Goal: Transaction & Acquisition: Download file/media

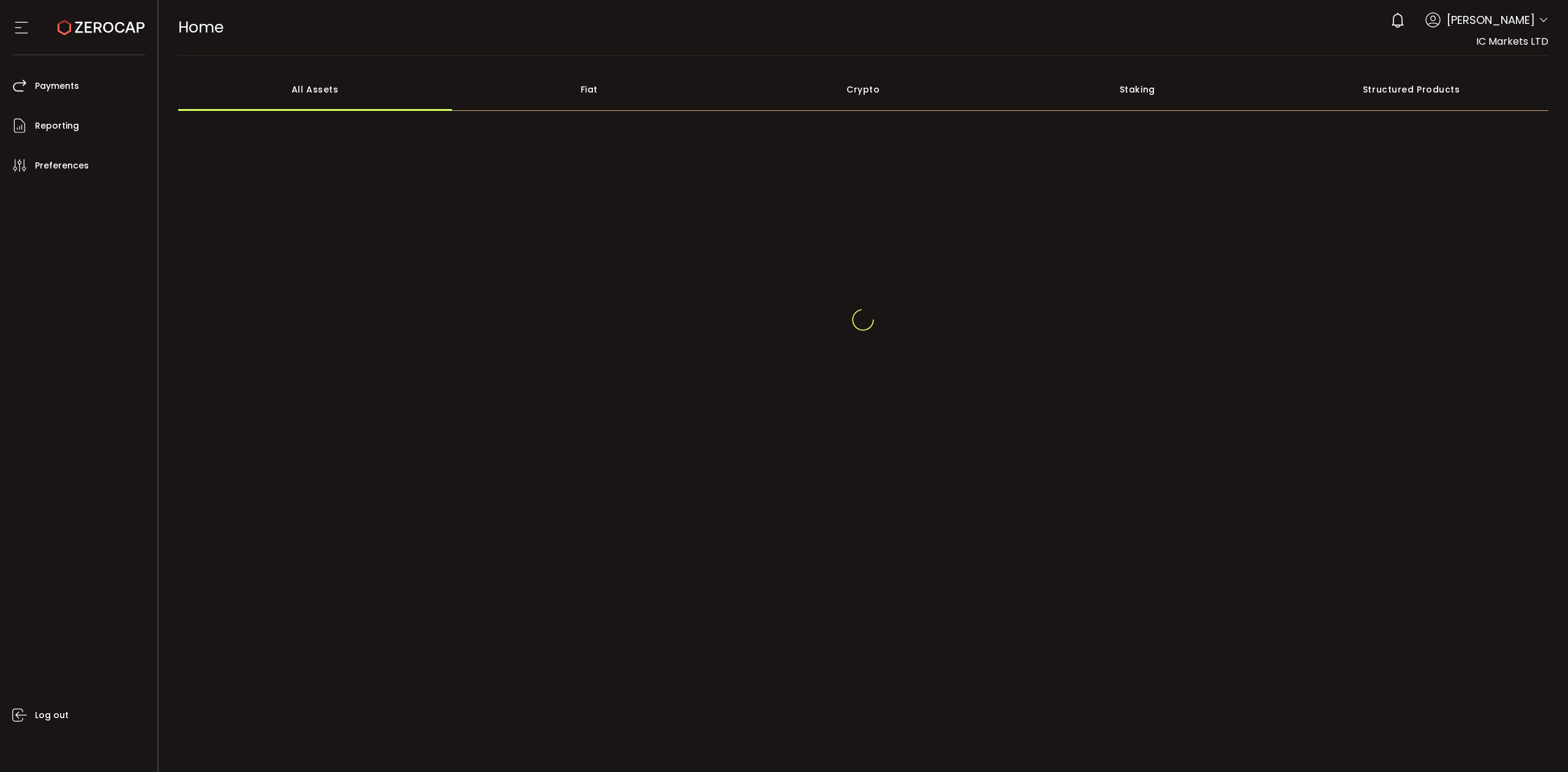
click at [1542, 18] on icon at bounding box center [1544, 21] width 10 height 10
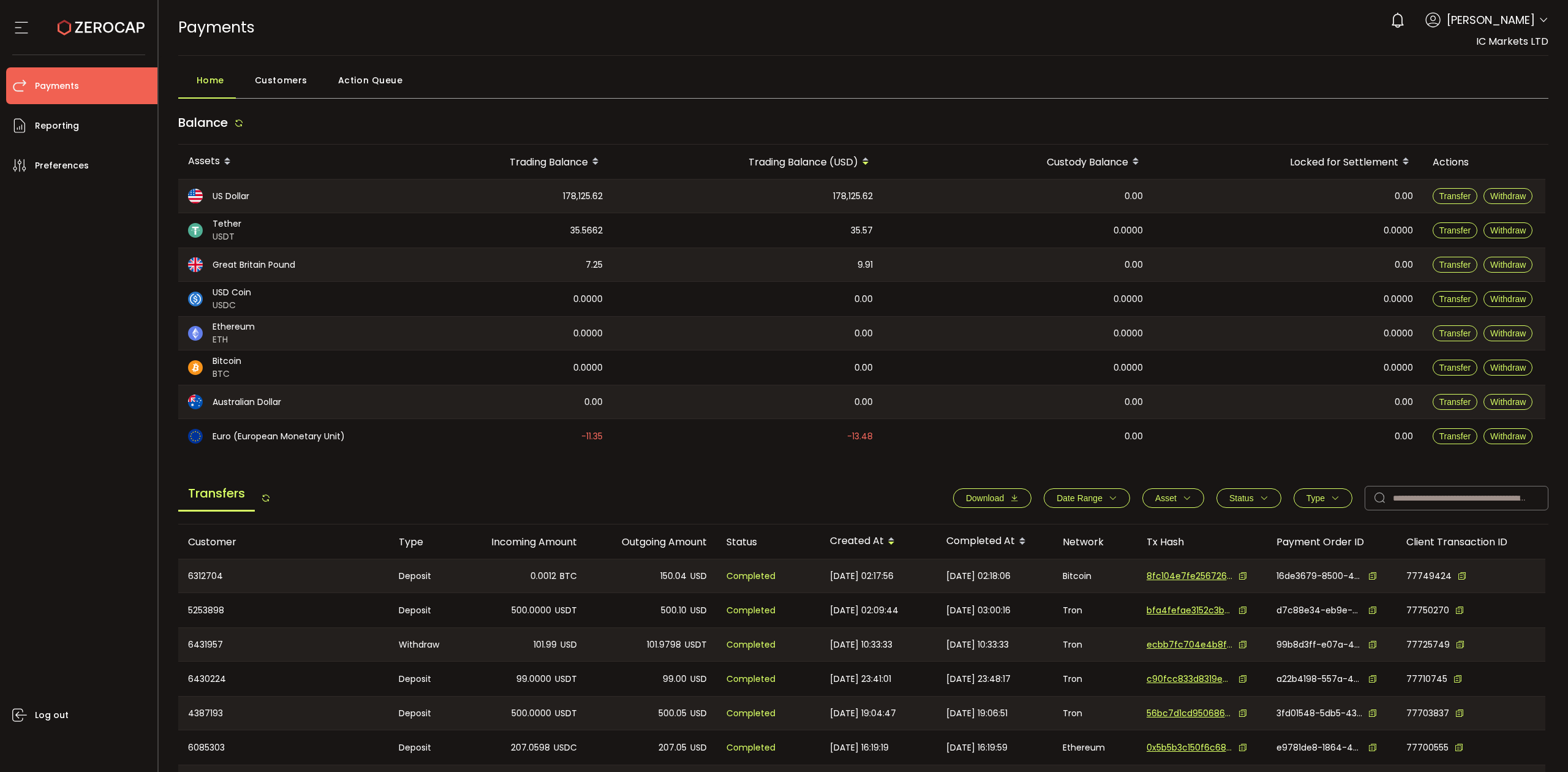
click at [1539, 17] on icon at bounding box center [1544, 21] width 10 height 10
click at [1546, 17] on header "PDF is being processed and will download to your computer PAYMENTS Buy Power $0…" at bounding box center [863, 28] width 1410 height 55
click at [1539, 18] on icon at bounding box center [1544, 21] width 10 height 10
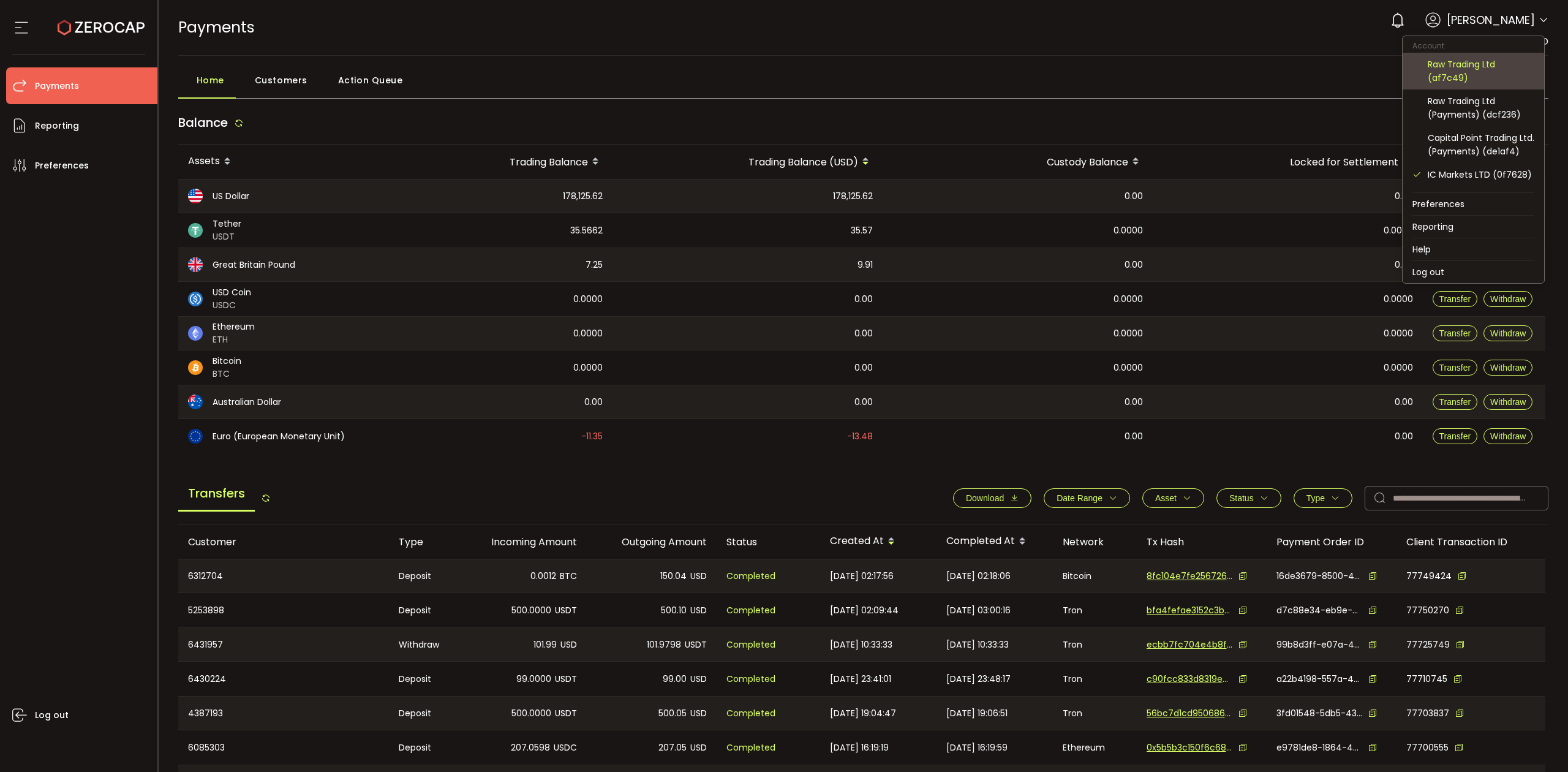
click at [1488, 75] on div "Raw Trading Ltd (af7c49)" at bounding box center [1481, 71] width 107 height 27
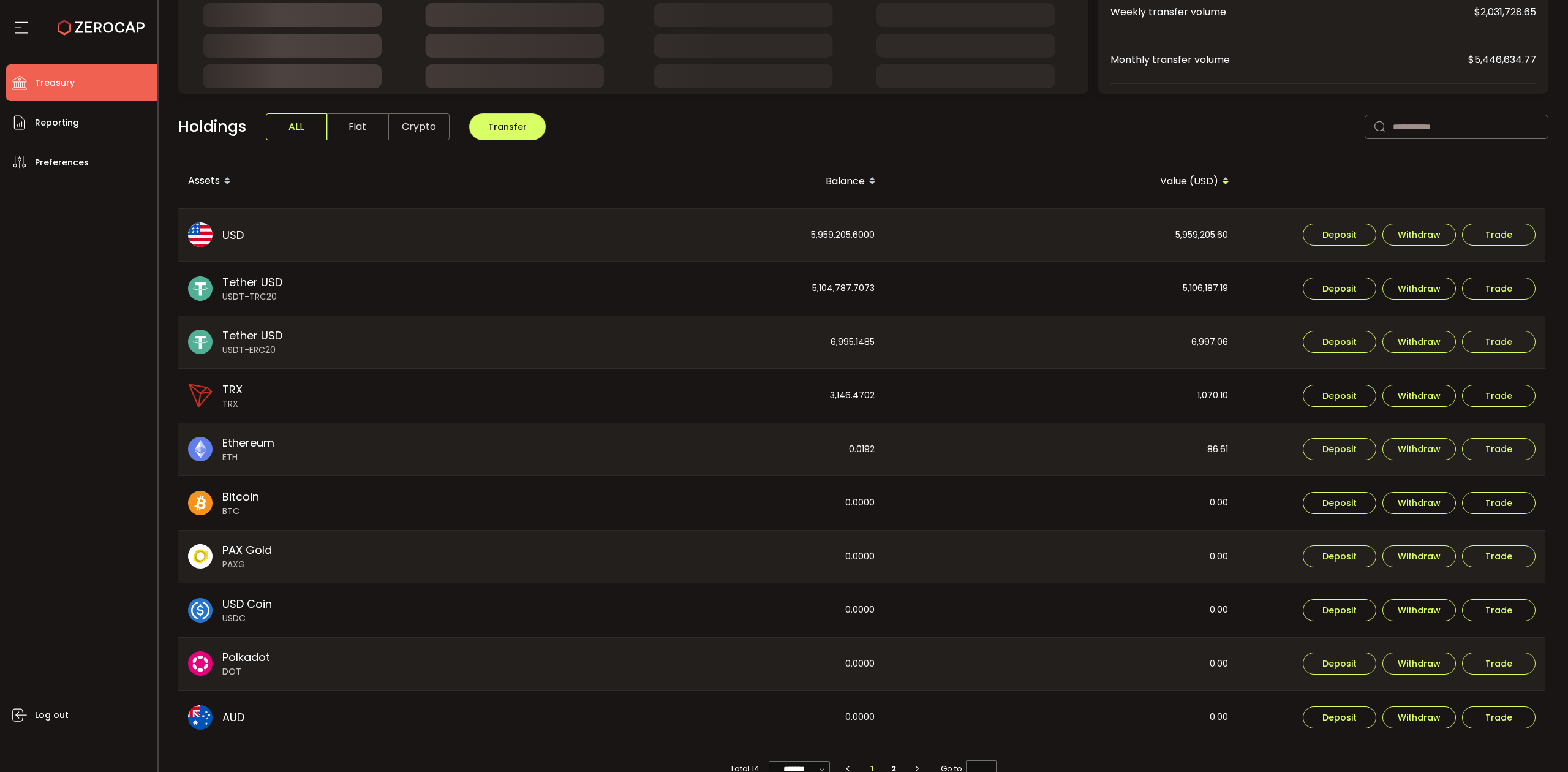
scroll to position [243, 0]
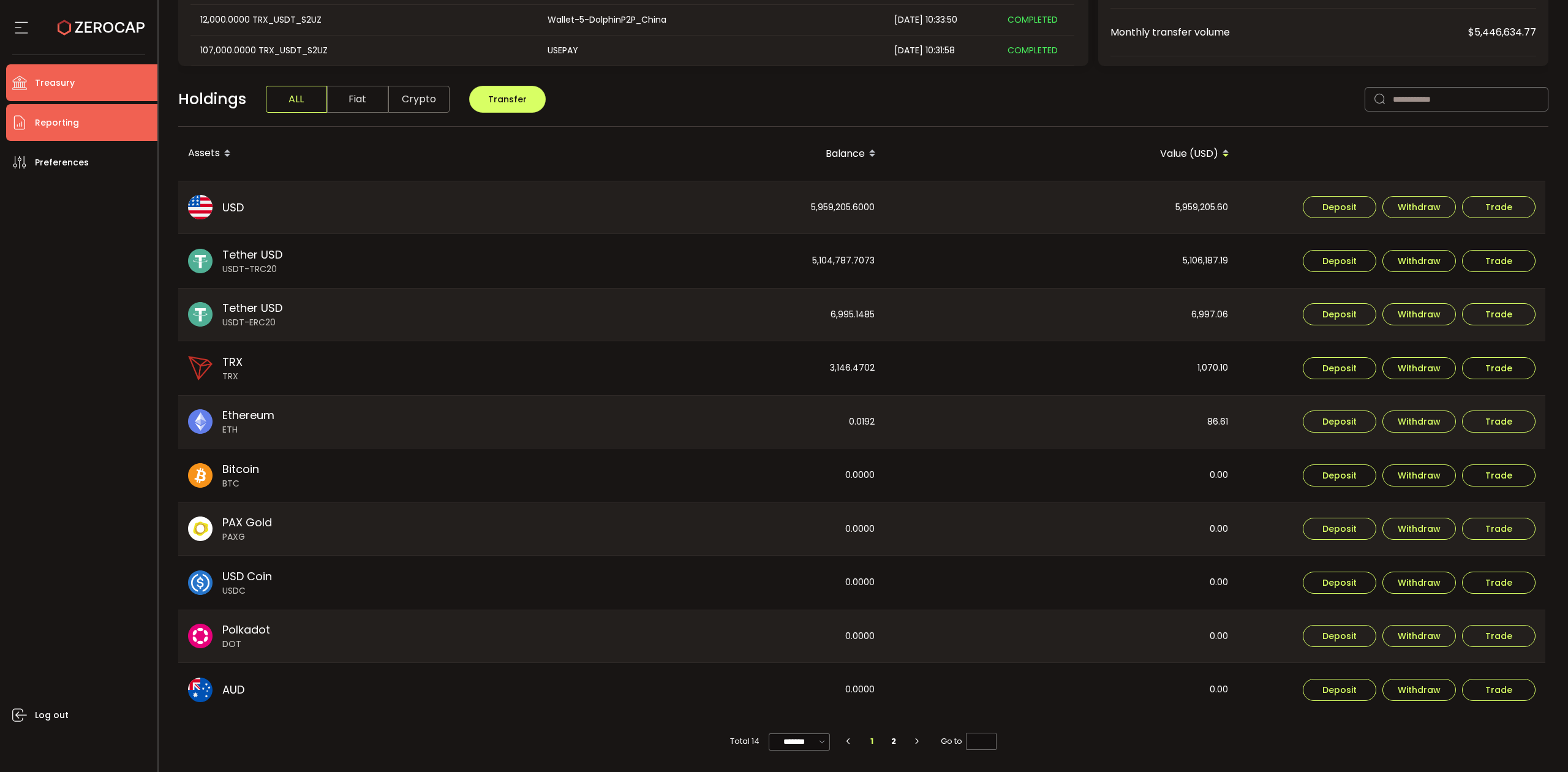
click at [53, 127] on span "Reporting" at bounding box center [57, 122] width 44 height 18
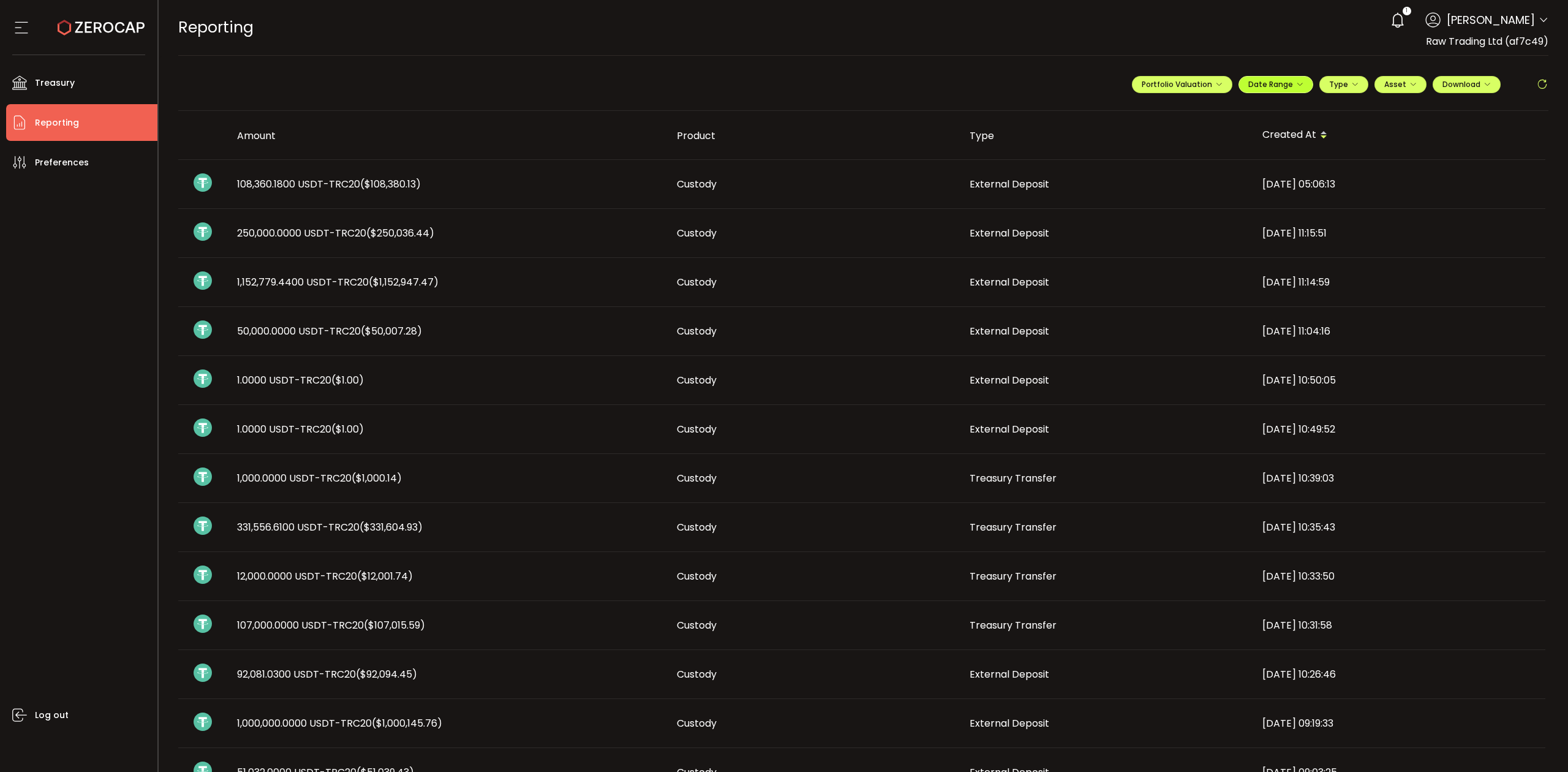
click at [1290, 85] on span "Date Range" at bounding box center [1276, 84] width 55 height 11
click at [1195, 108] on icon at bounding box center [1196, 110] width 16 height 12
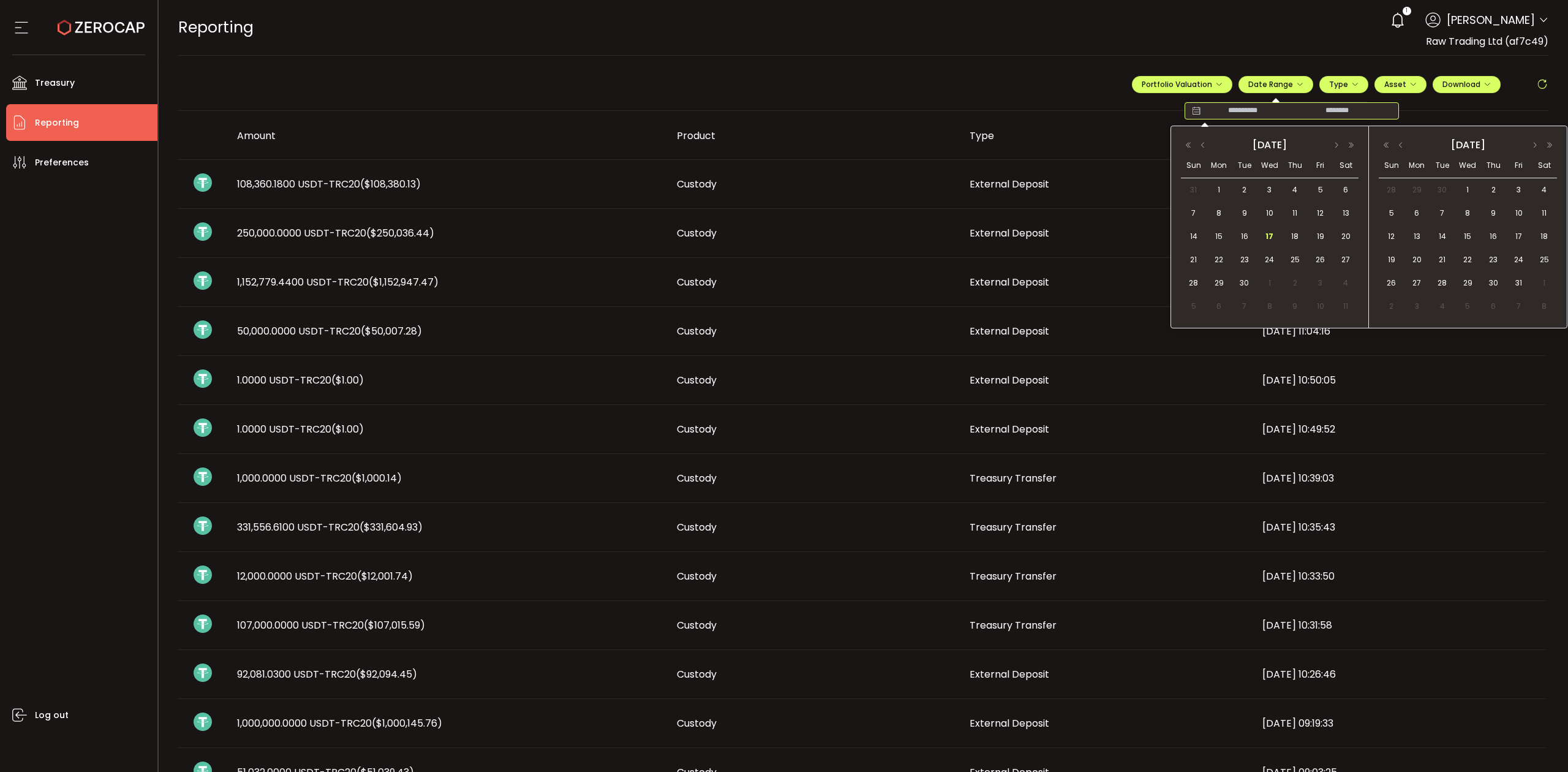
drag, startPoint x: 375, startPoint y: 64, endPoint x: 329, endPoint y: 81, distance: 49.0
click at [375, 64] on main "**********" at bounding box center [863, 628] width 1410 height 1146
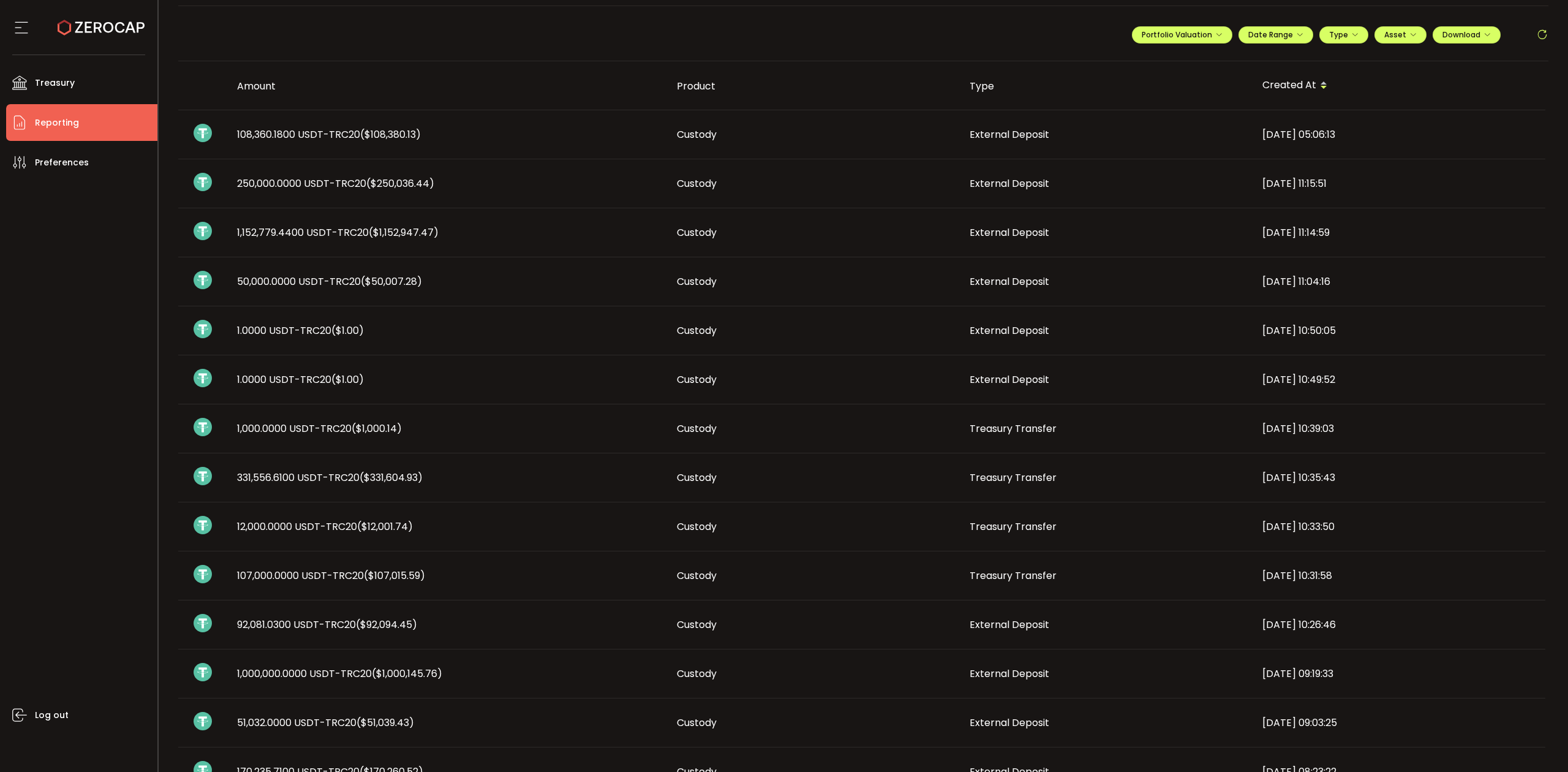
scroll to position [21, 0]
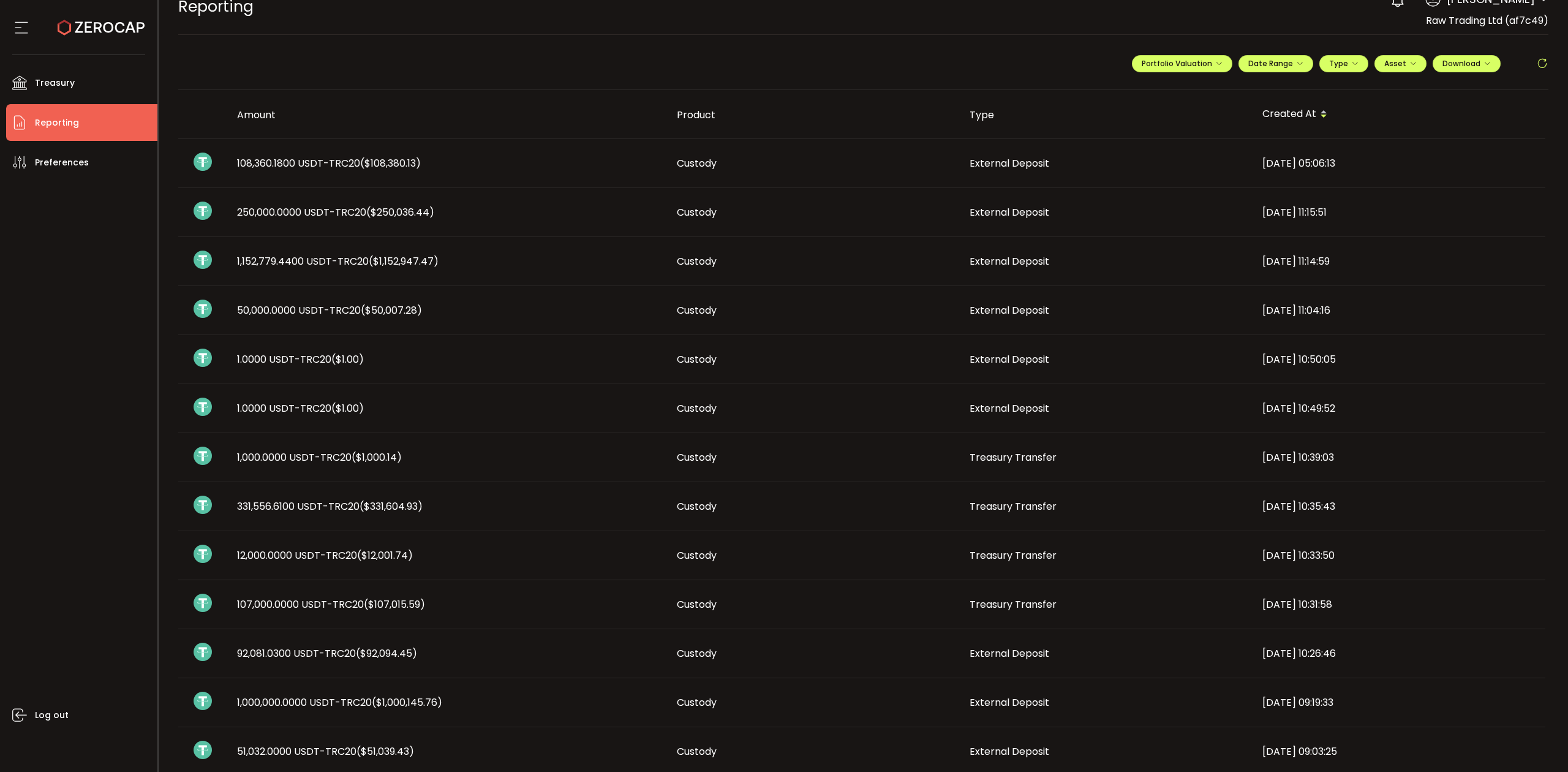
click at [1050, 354] on div "External Deposit" at bounding box center [1106, 359] width 293 height 14
click at [1007, 417] on td "External Deposit" at bounding box center [1106, 408] width 293 height 49
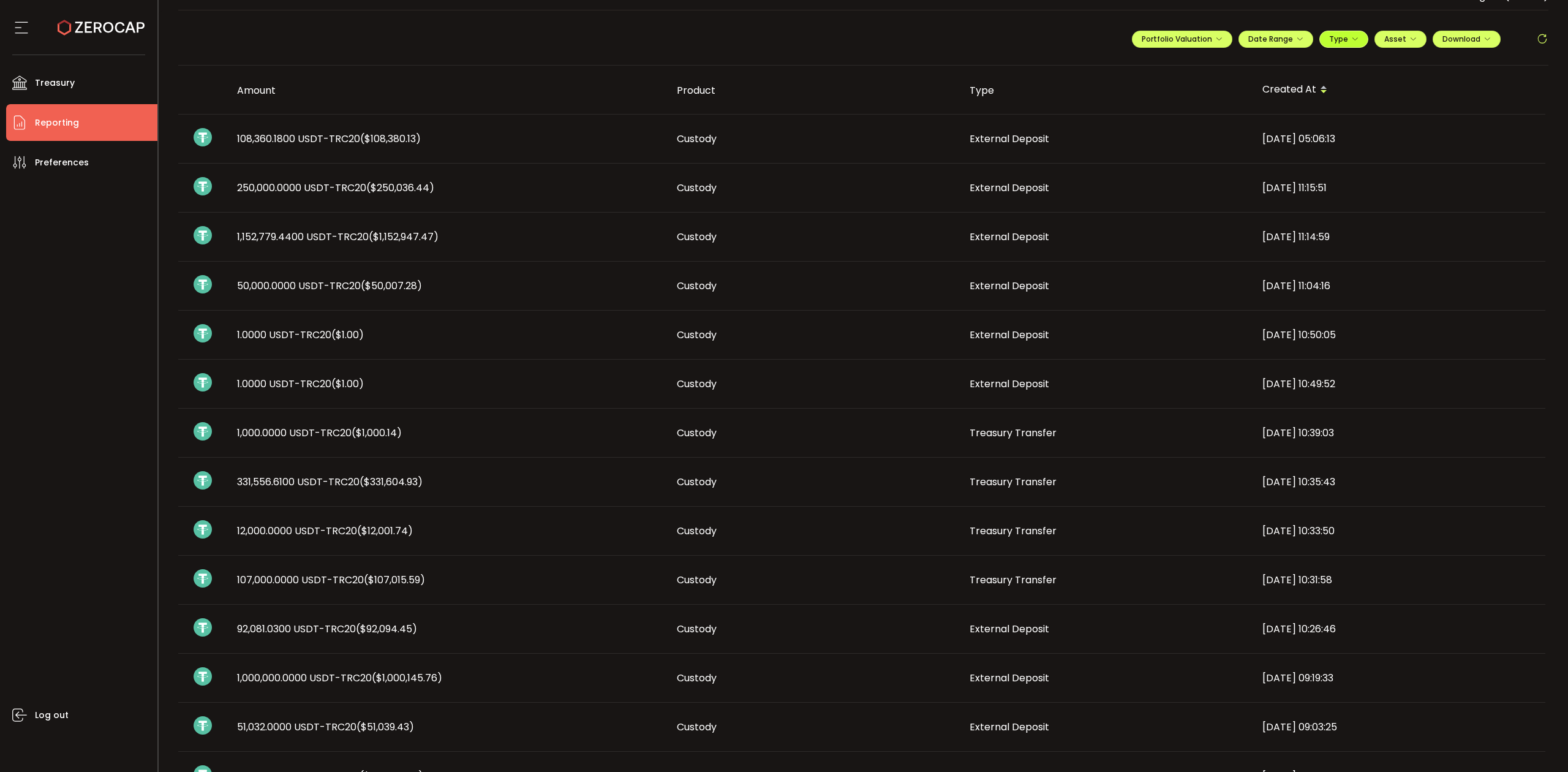
scroll to position [0, 0]
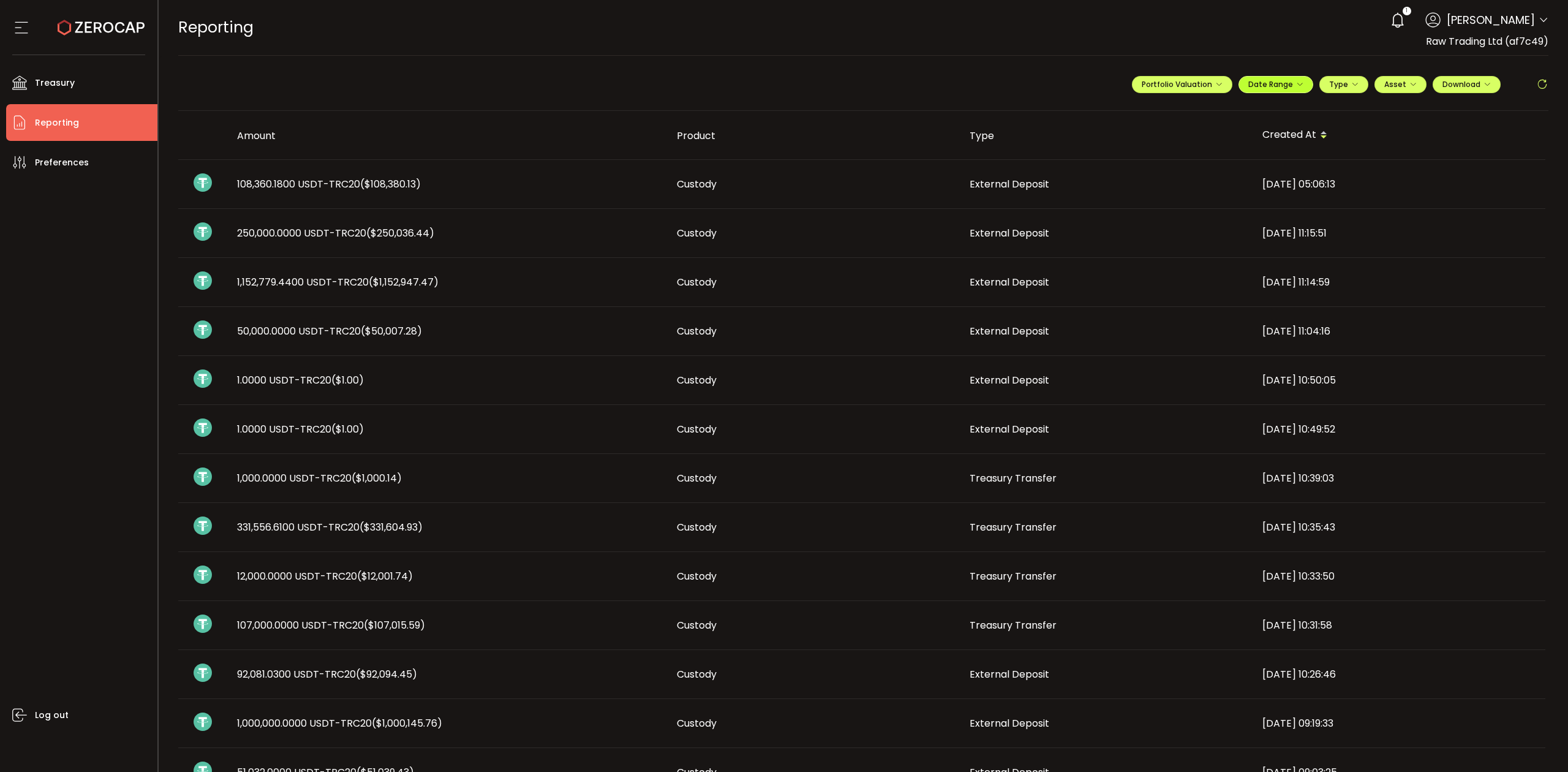
click at [1296, 81] on icon "button" at bounding box center [1300, 85] width 7 height 7
click at [1190, 109] on icon at bounding box center [1196, 110] width 16 height 12
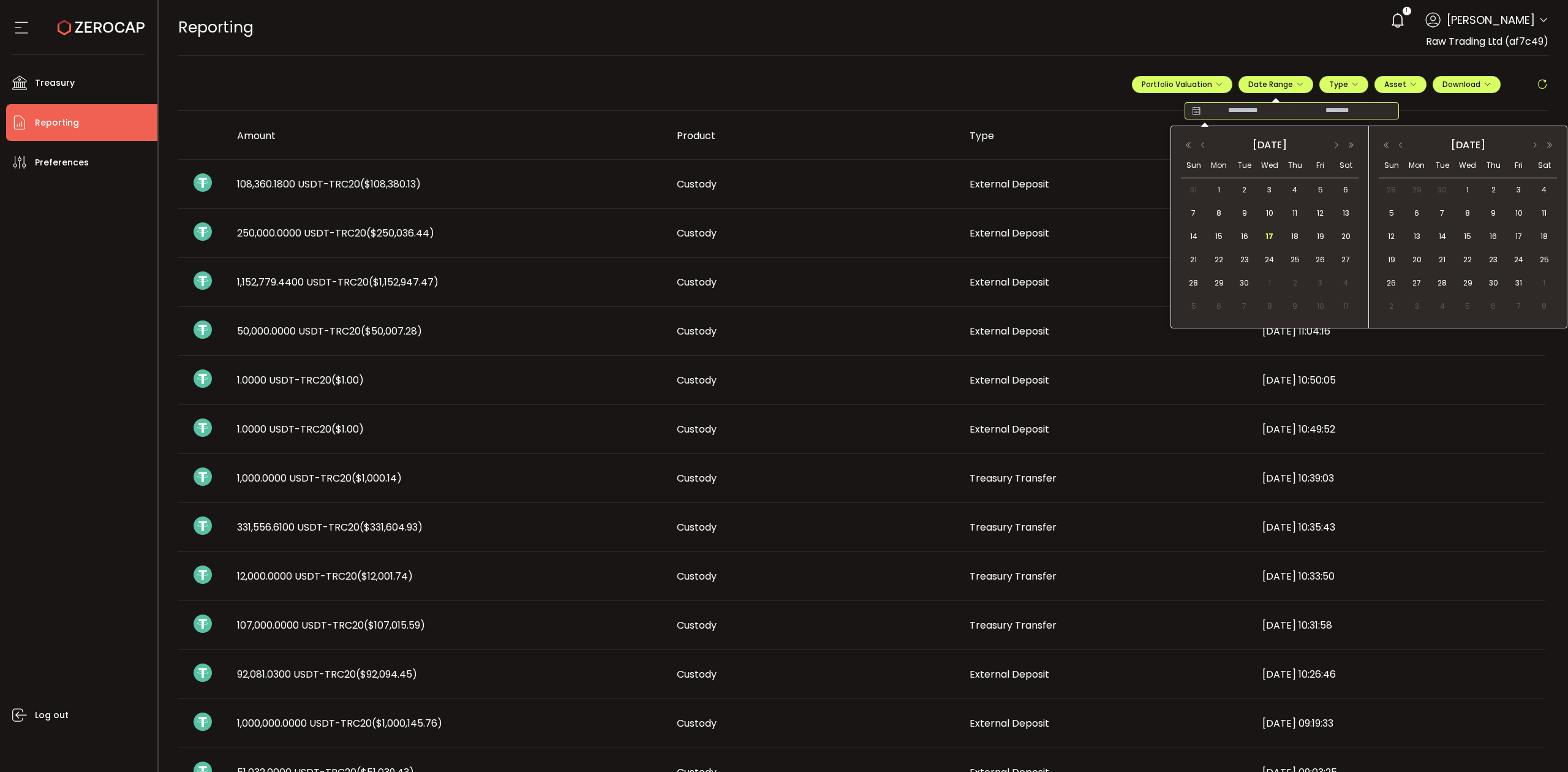
drag, startPoint x: 1308, startPoint y: 209, endPoint x: 1280, endPoint y: 226, distance: 32.8
click at [1308, 211] on div "12" at bounding box center [1320, 213] width 25 height 18
click at [1274, 231] on span "17" at bounding box center [1269, 236] width 15 height 15
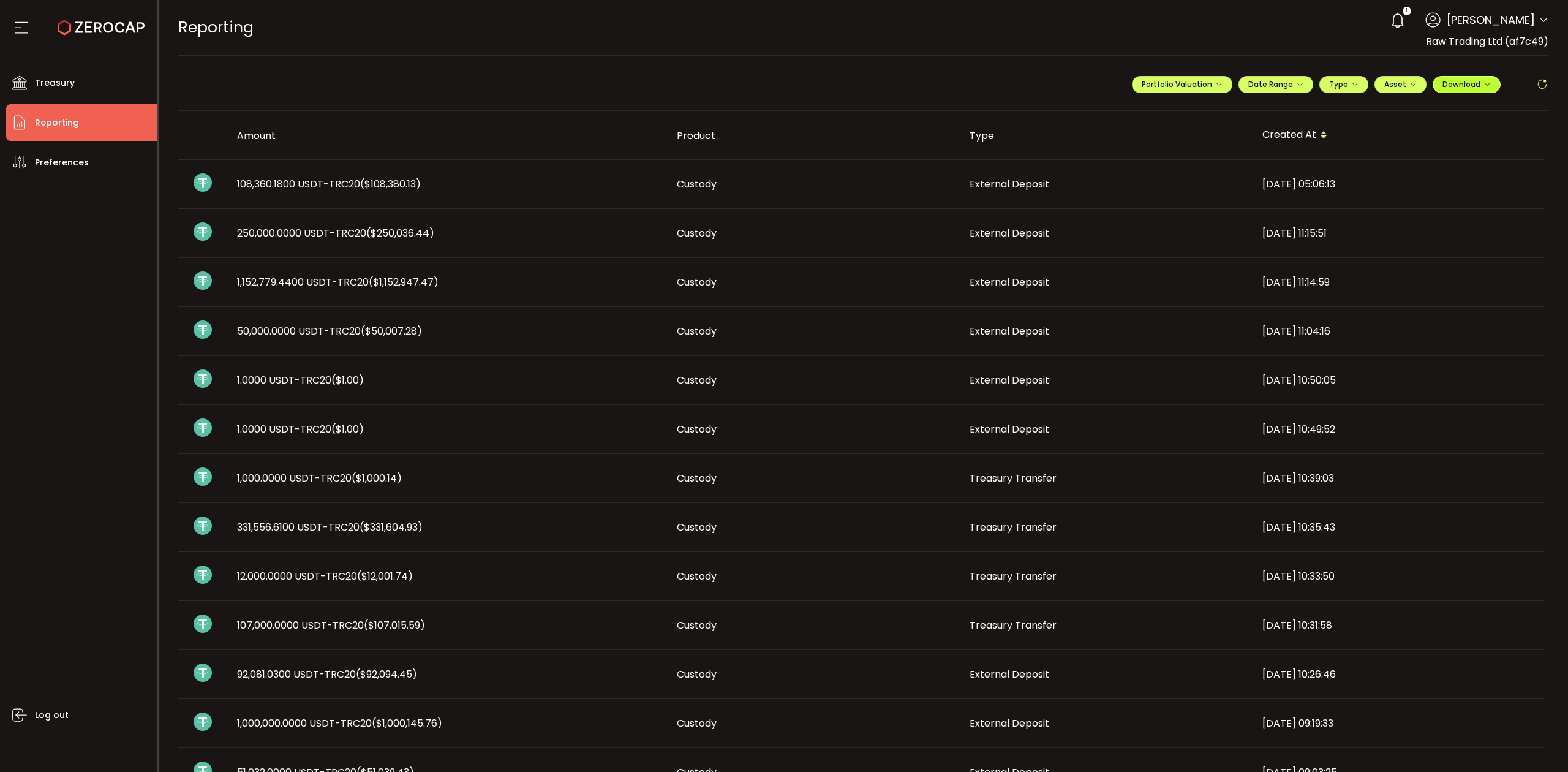
click at [1483, 79] on button "Download" at bounding box center [1467, 85] width 68 height 17
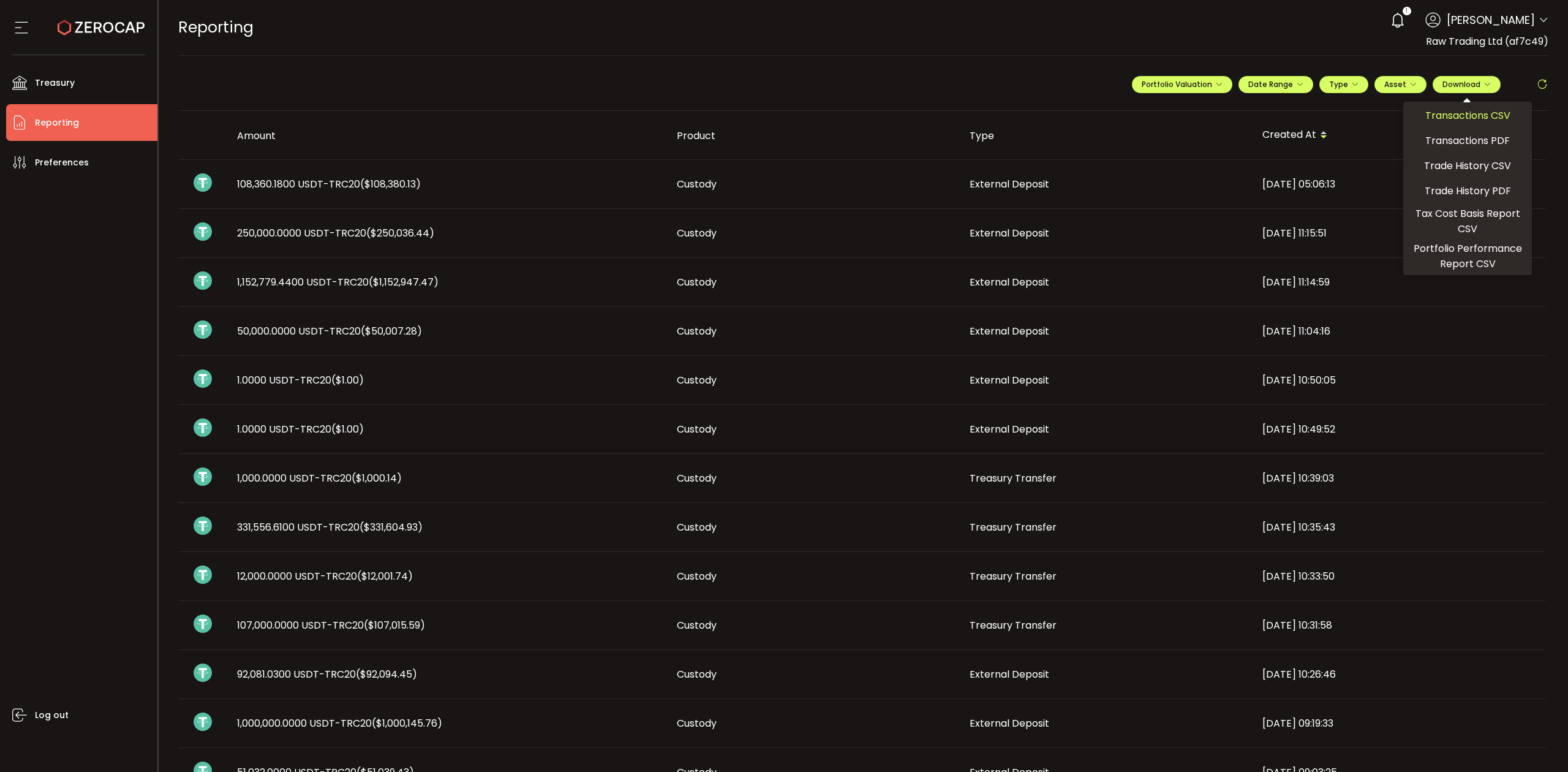
click at [1448, 116] on span "Transactions CSV" at bounding box center [1468, 116] width 85 height 16
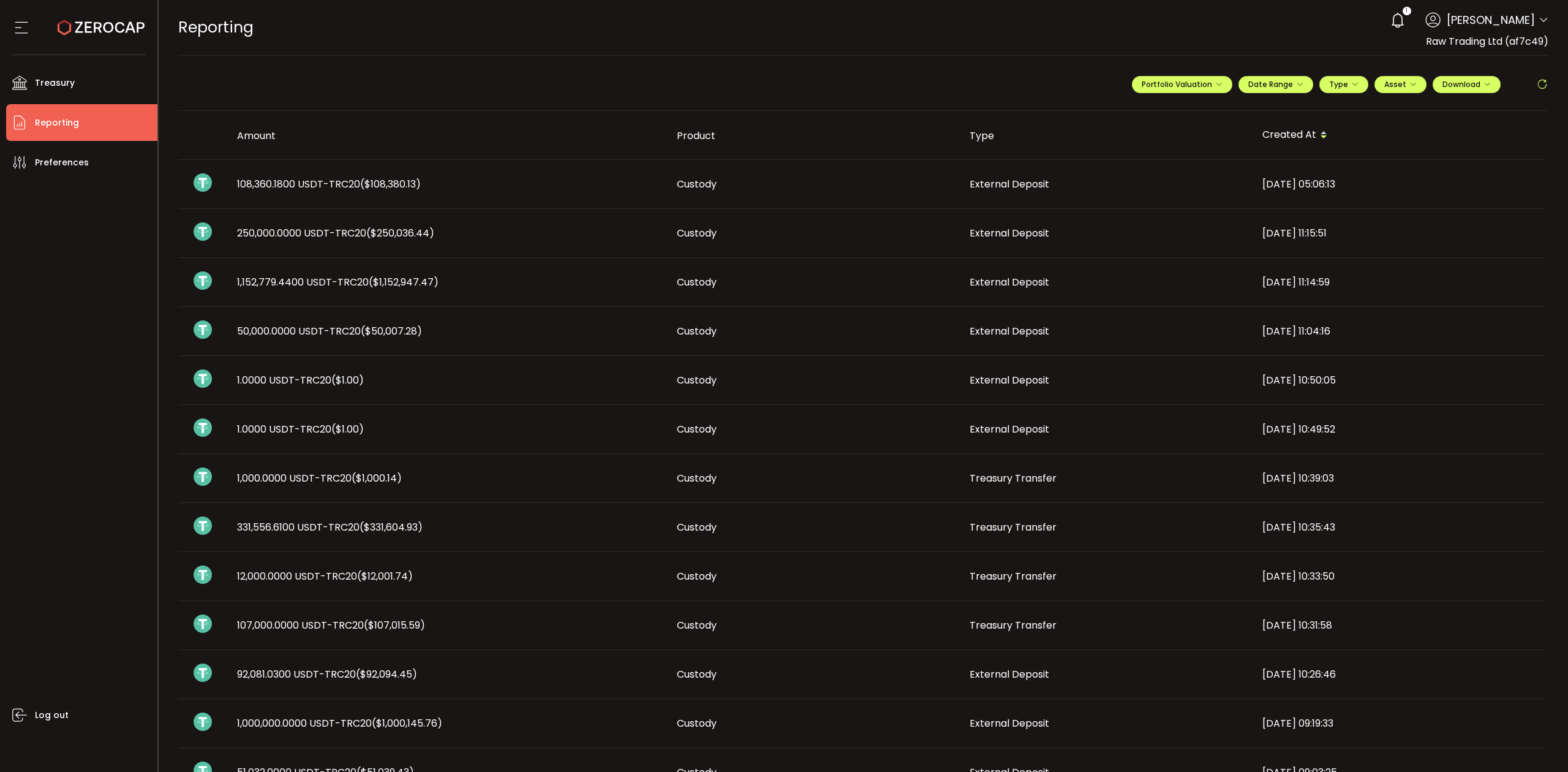
click at [1544, 18] on header "PDF is being processed and will download to your computer REPORTING Buy Power $…" at bounding box center [863, 28] width 1410 height 55
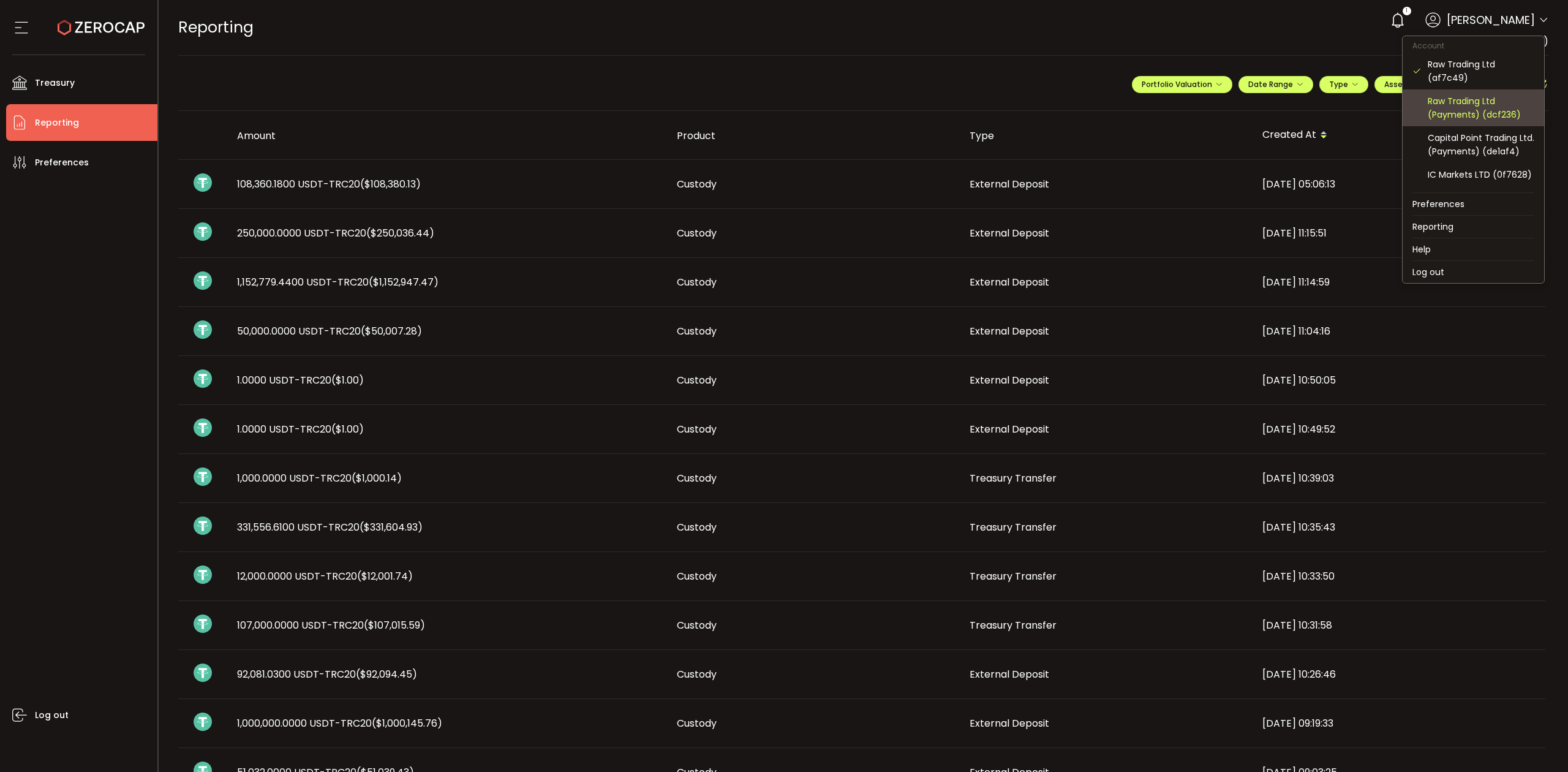
drag, startPoint x: 1444, startPoint y: 112, endPoint x: 1473, endPoint y: 98, distance: 32.2
click at [1444, 111] on div "Raw Trading Ltd (Payments) (dcf236)" at bounding box center [1481, 108] width 107 height 27
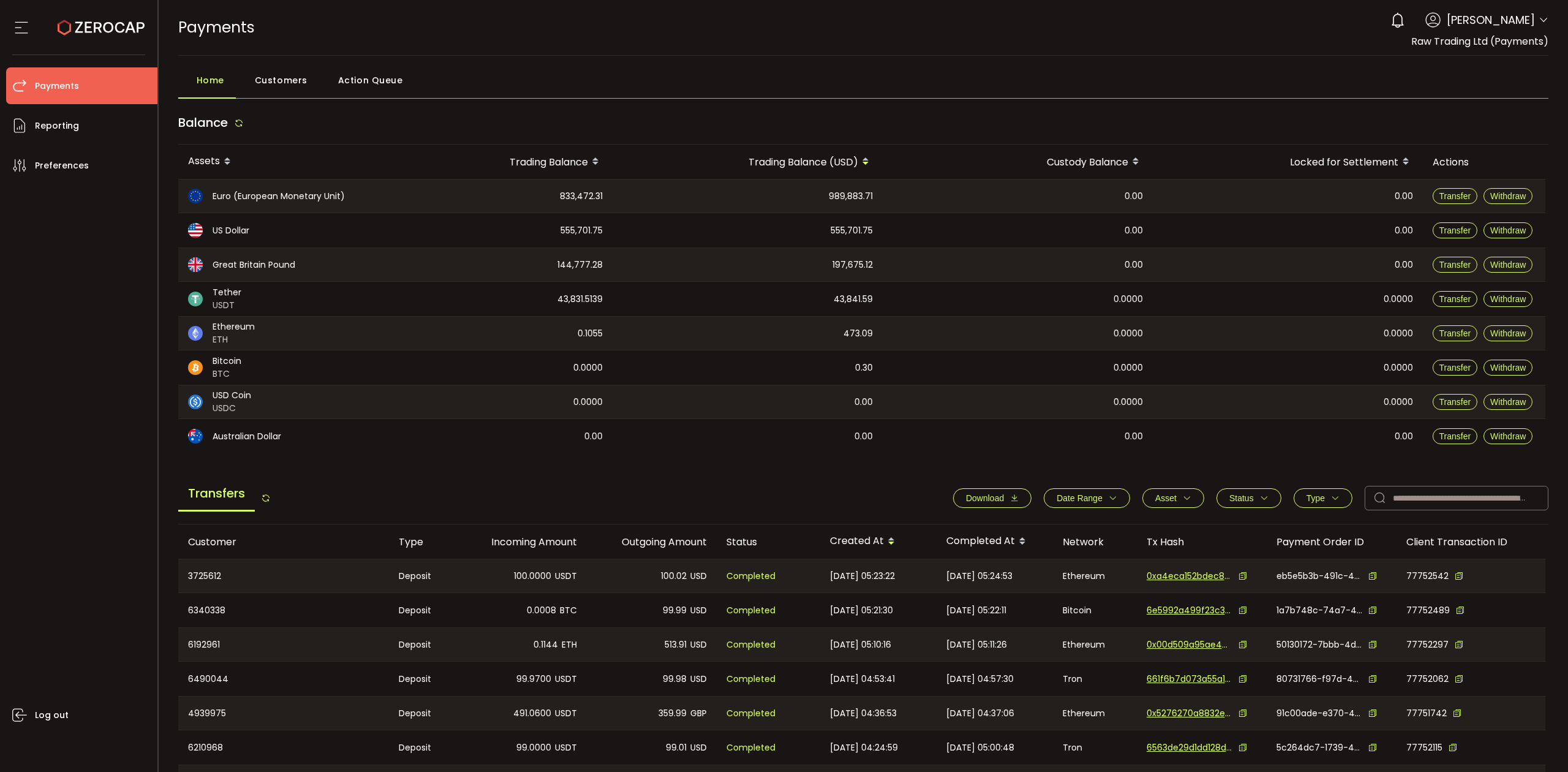
click at [1109, 497] on icon "button" at bounding box center [1113, 498] width 9 height 9
click at [1026, 524] on div "-" at bounding box center [1087, 527] width 122 height 24
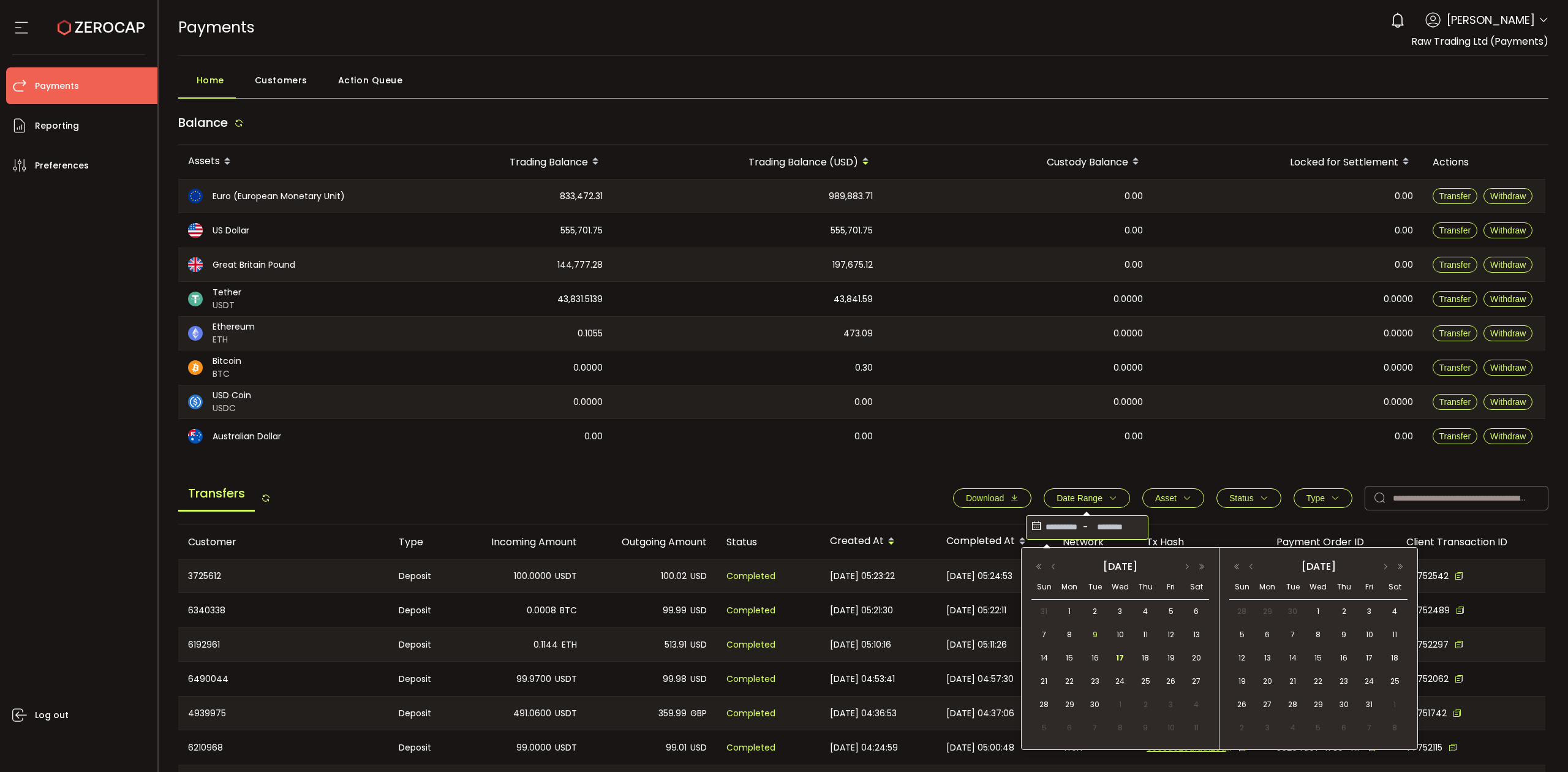
click at [1093, 640] on span "9" at bounding box center [1095, 635] width 15 height 15
click at [1116, 656] on span "17" at bounding box center [1120, 658] width 15 height 15
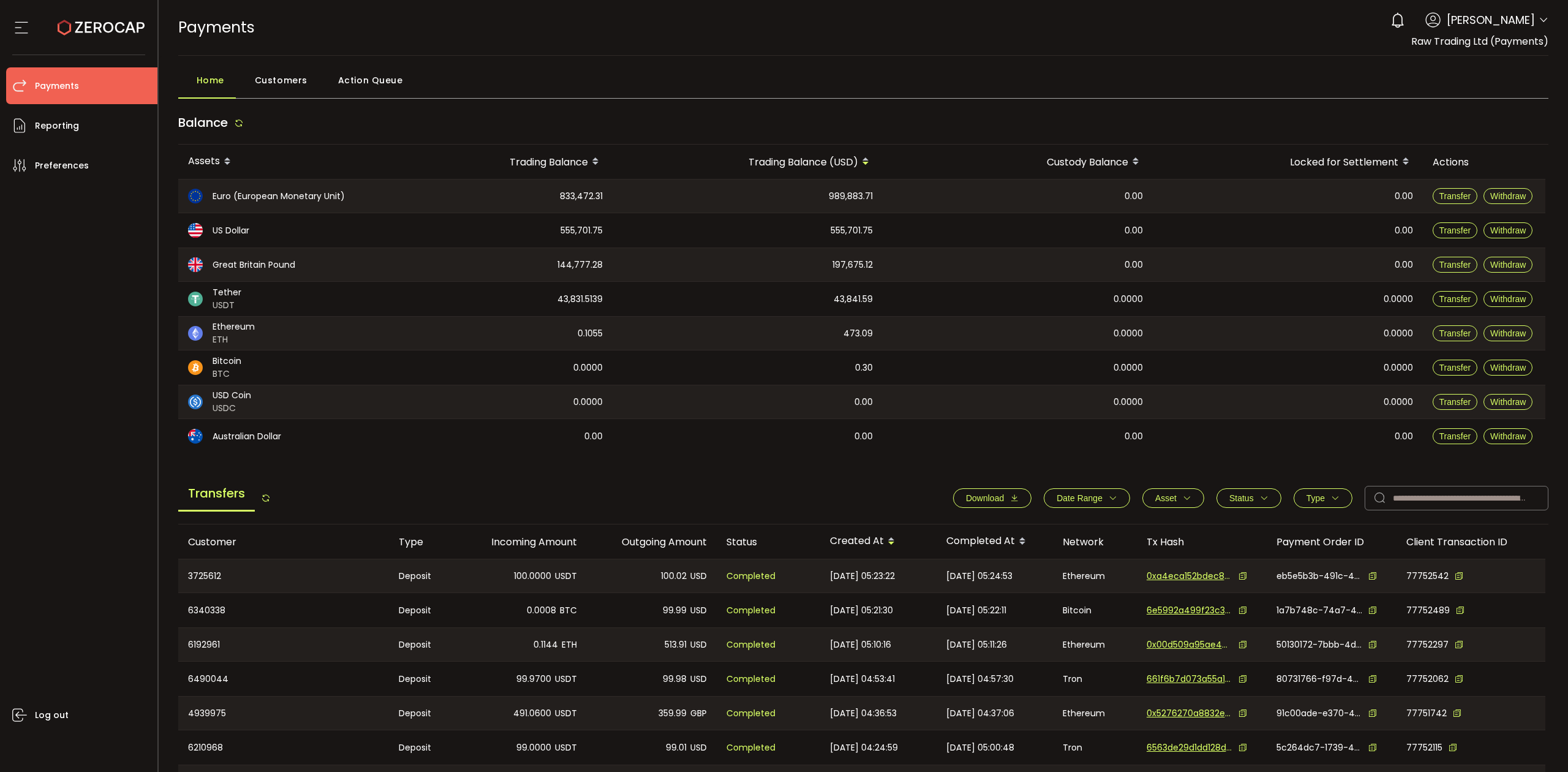
click at [986, 495] on span "Download" at bounding box center [984, 498] width 38 height 10
